Goal: Information Seeking & Learning: Learn about a topic

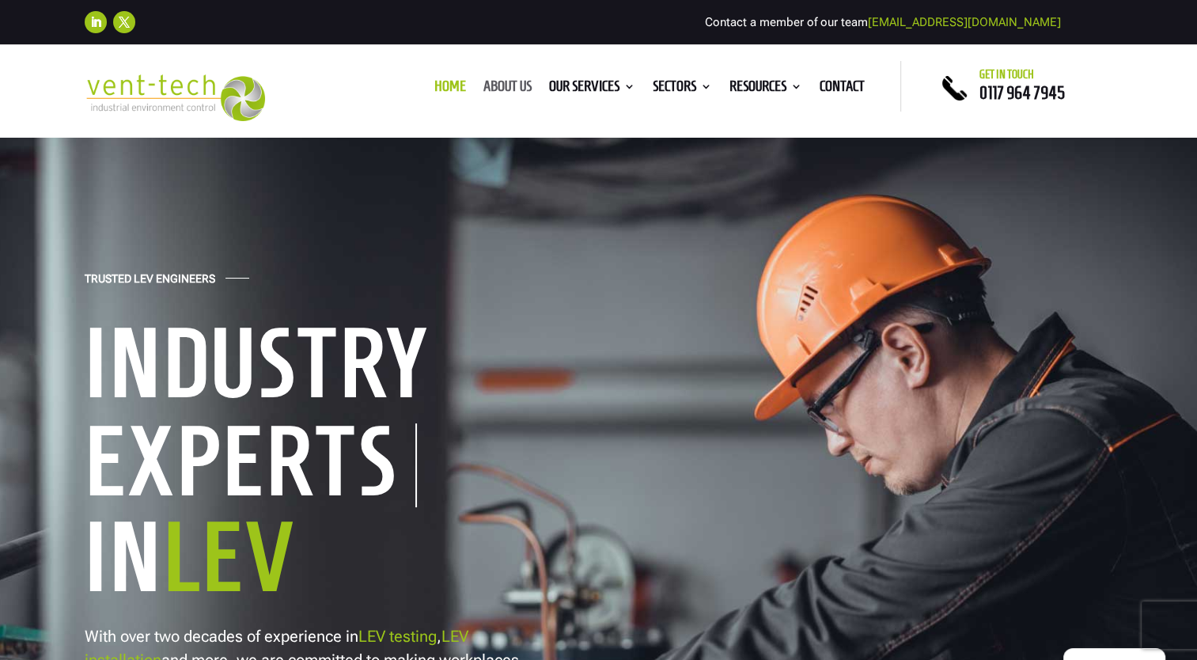
click at [509, 87] on link "About us" at bounding box center [507, 89] width 48 height 17
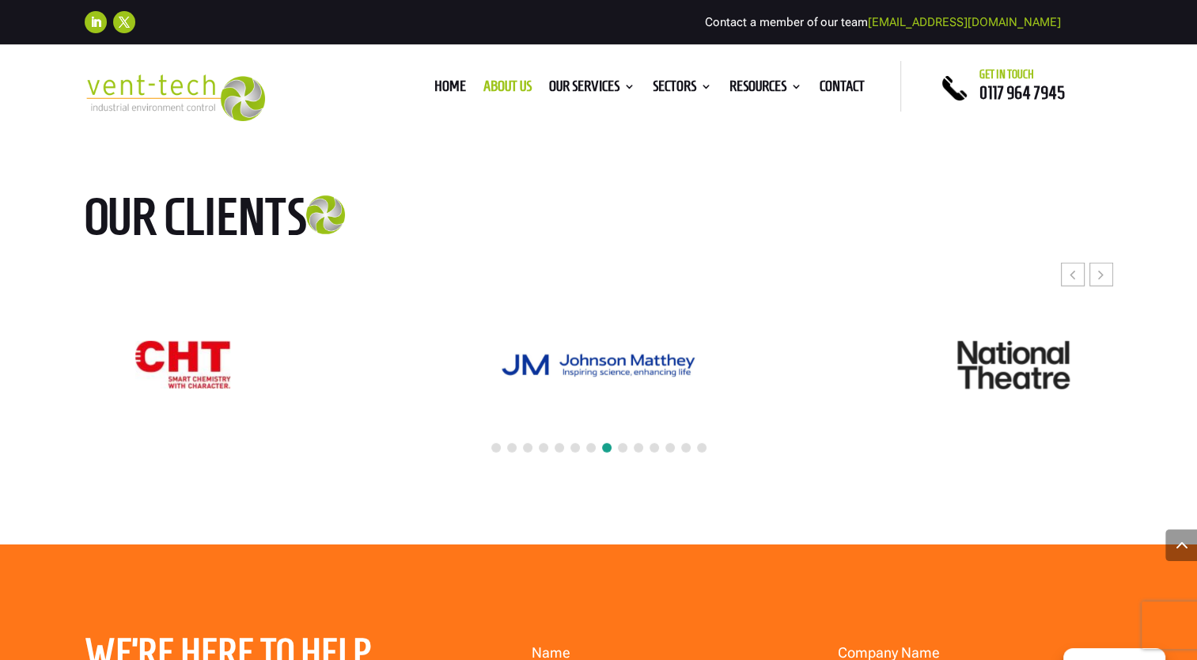
scroll to position [4114, 0]
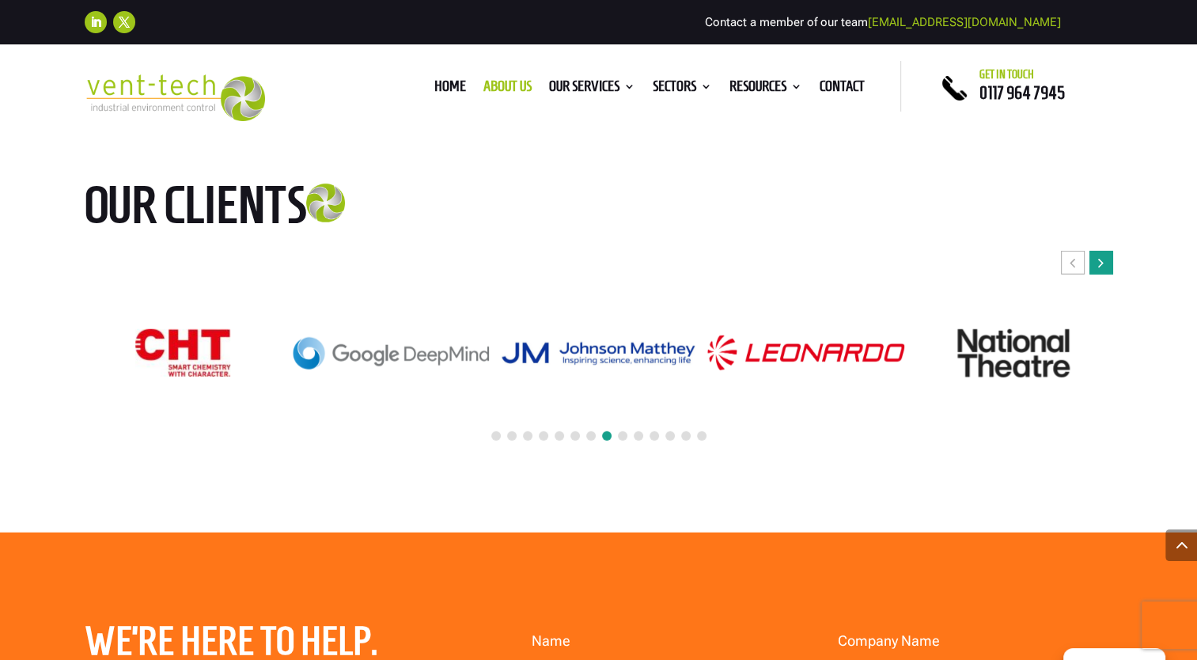
click at [1098, 255] on icon "Next slide" at bounding box center [1101, 263] width 6 height 16
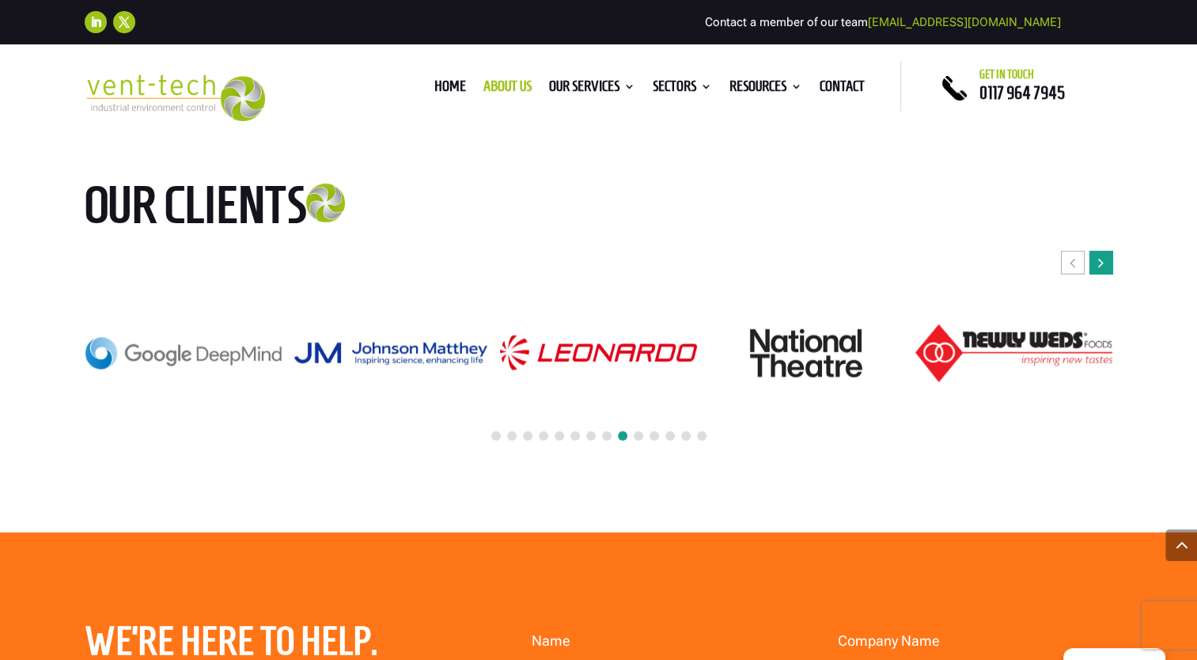
click at [1098, 255] on icon "Next slide" at bounding box center [1101, 263] width 6 height 16
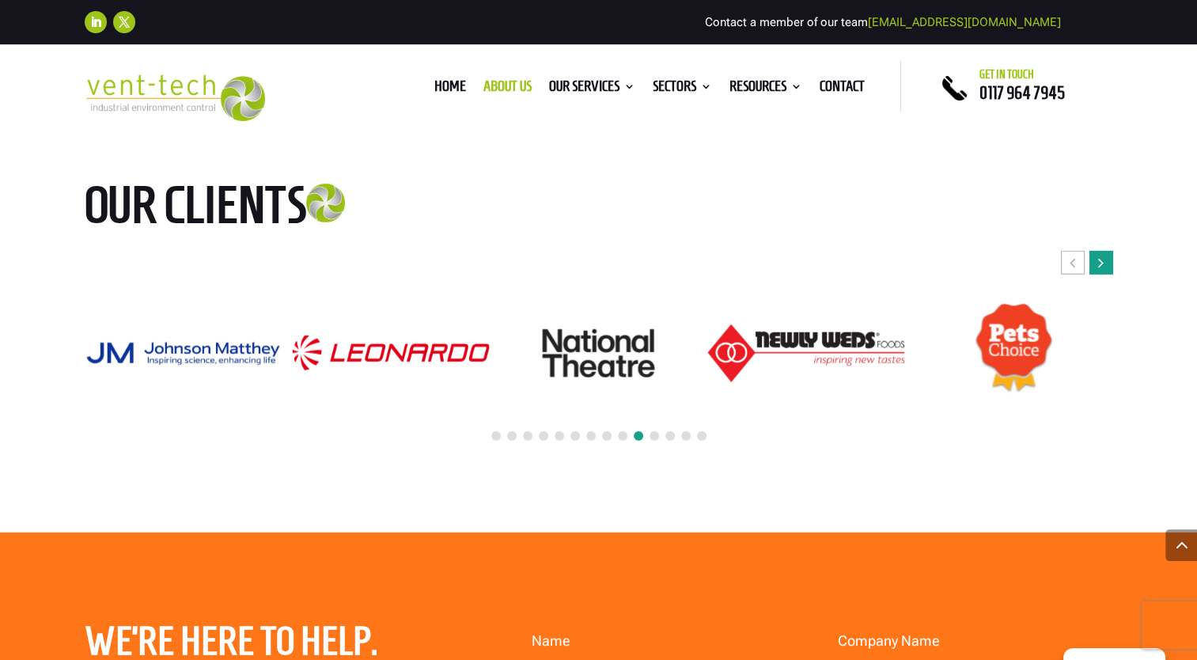
click at [1098, 255] on icon "Next slide" at bounding box center [1101, 263] width 6 height 16
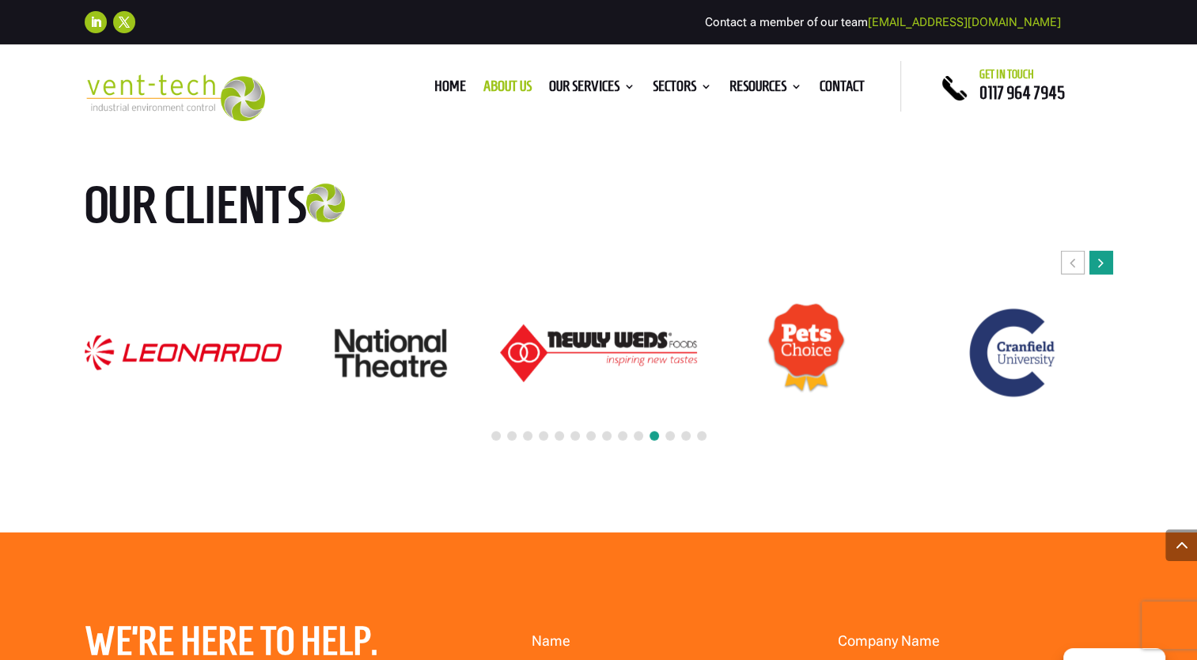
click at [1098, 255] on icon "Next slide" at bounding box center [1101, 263] width 6 height 16
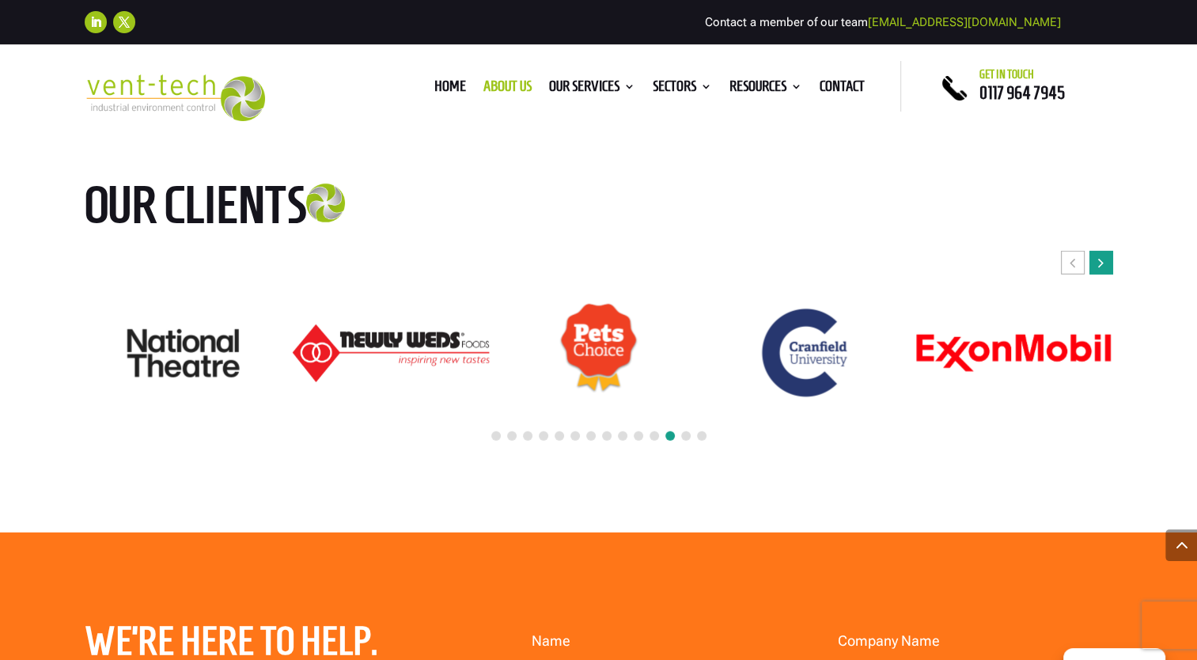
click at [1098, 255] on icon "Next slide" at bounding box center [1101, 263] width 6 height 16
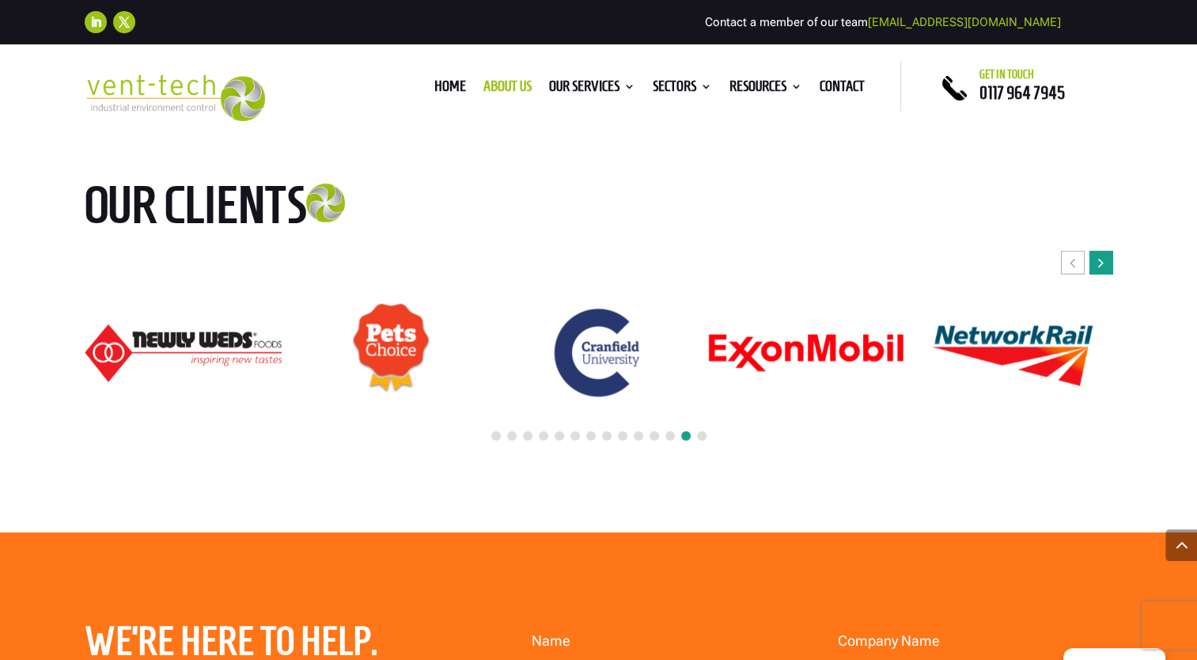
click at [1098, 255] on icon "Next slide" at bounding box center [1101, 263] width 6 height 16
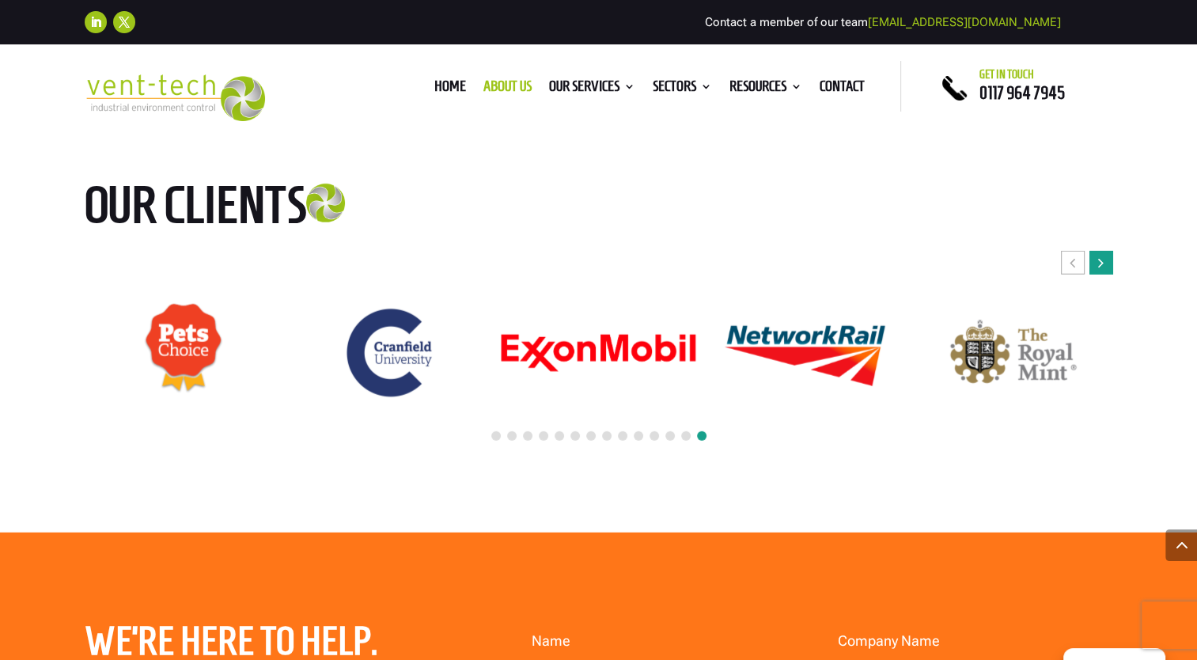
click at [1098, 255] on icon "Next slide" at bounding box center [1101, 263] width 6 height 16
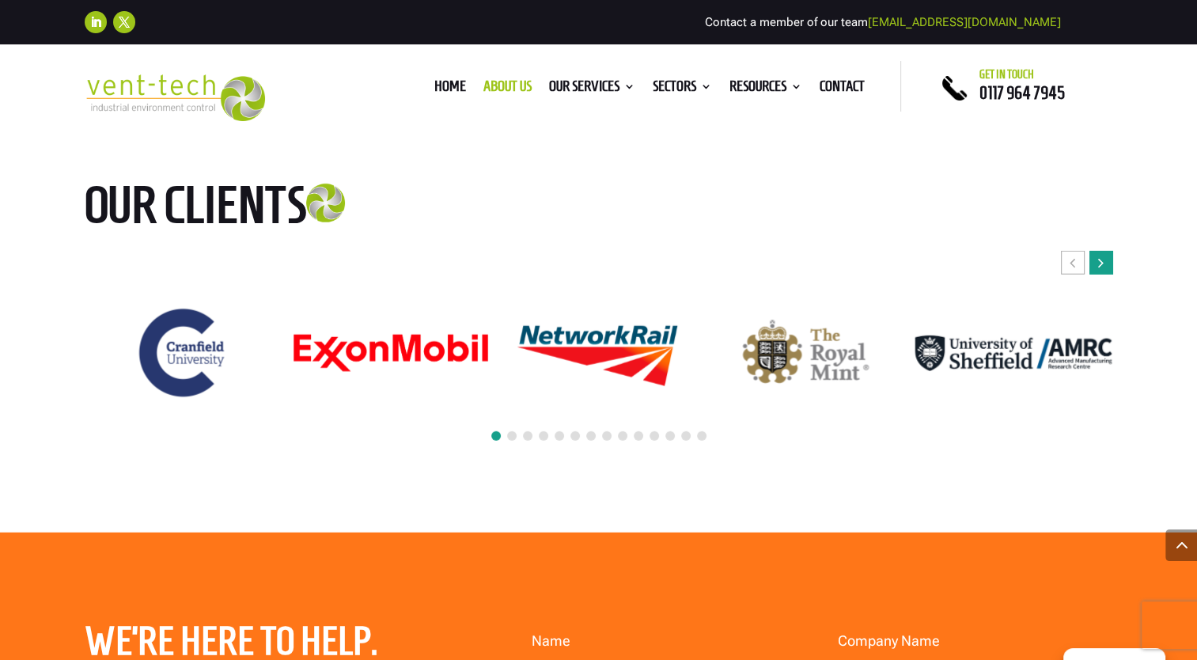
click at [1098, 255] on icon "Next slide" at bounding box center [1101, 263] width 6 height 16
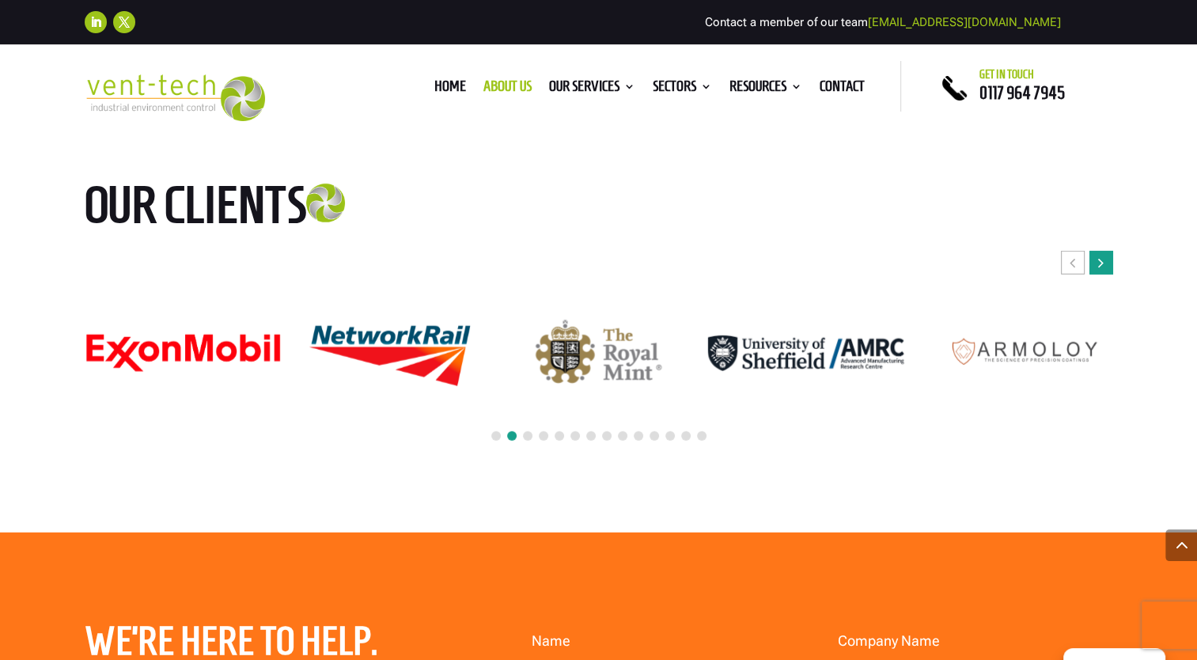
click at [1098, 255] on icon "Next slide" at bounding box center [1101, 263] width 6 height 16
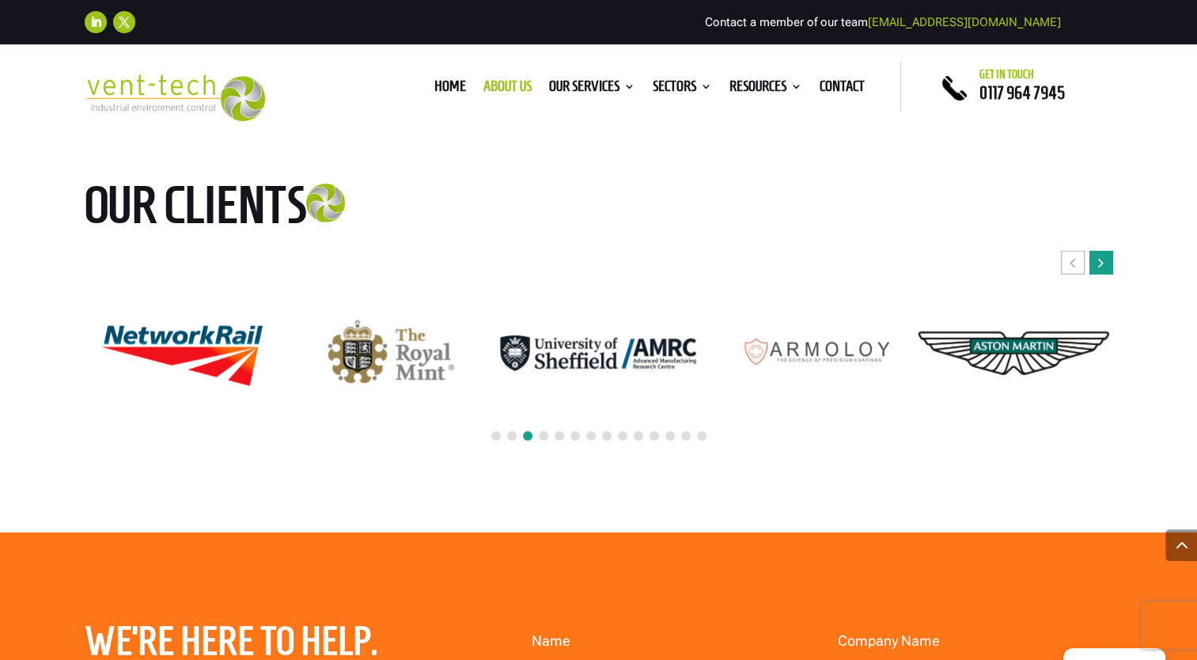
click at [1108, 251] on div "Next slide" at bounding box center [1101, 263] width 24 height 24
